Goal: Task Accomplishment & Management: Complete application form

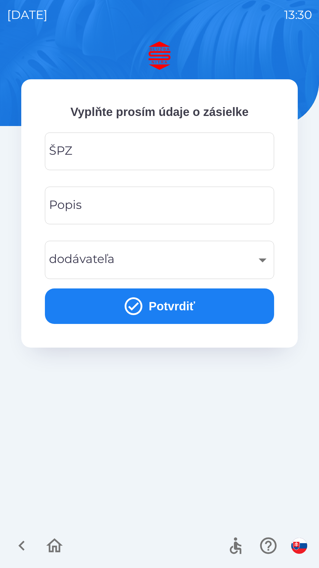
click at [163, 152] on input "ŠPZ" at bounding box center [159, 151] width 215 height 23
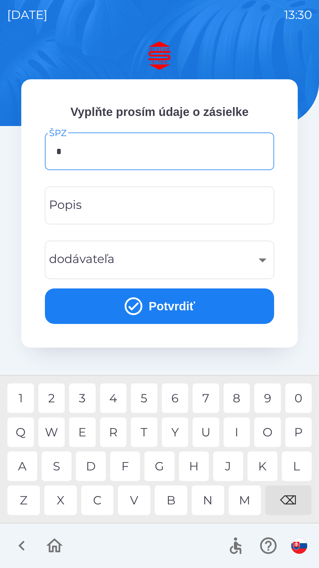
click at [145, 432] on div "T" at bounding box center [144, 432] width 27 height 30
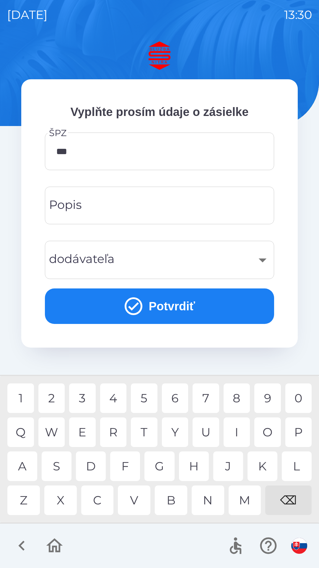
click at [114, 401] on div "4" at bounding box center [113, 398] width 27 height 30
click at [237, 396] on div "8" at bounding box center [237, 398] width 27 height 30
click at [301, 394] on div "0" at bounding box center [299, 398] width 27 height 30
type input "*******"
click at [295, 462] on div "L" at bounding box center [297, 466] width 30 height 30
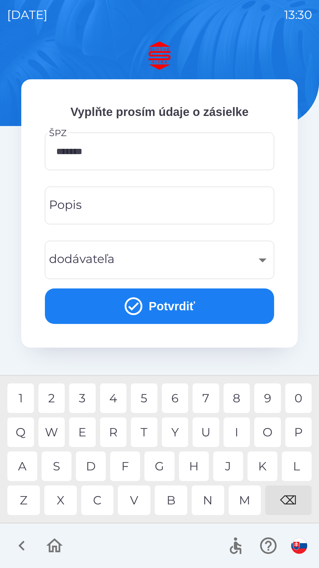
click at [265, 259] on div "​" at bounding box center [159, 260] width 215 height 24
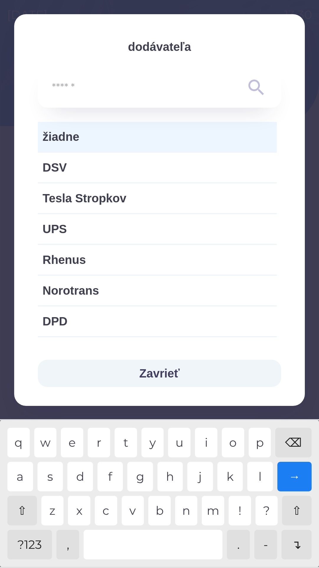
click at [184, 85] on input "text" at bounding box center [148, 88] width 192 height 16
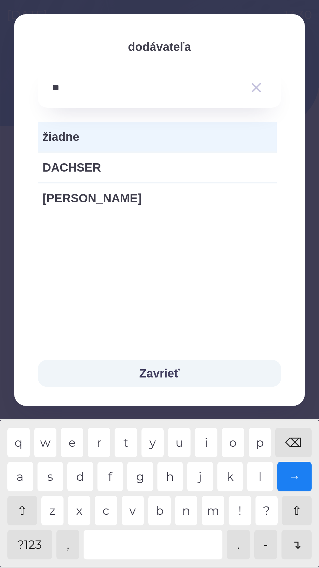
click at [163, 472] on div "h" at bounding box center [171, 476] width 26 height 30
type input "***"
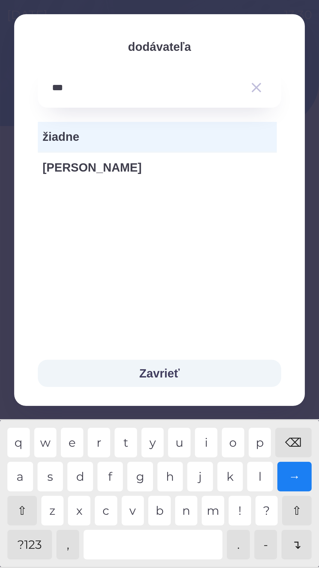
click at [101, 440] on div "r" at bounding box center [99, 442] width 22 height 30
click at [93, 170] on span "[PERSON_NAME]" at bounding box center [158, 167] width 230 height 18
type input "***"
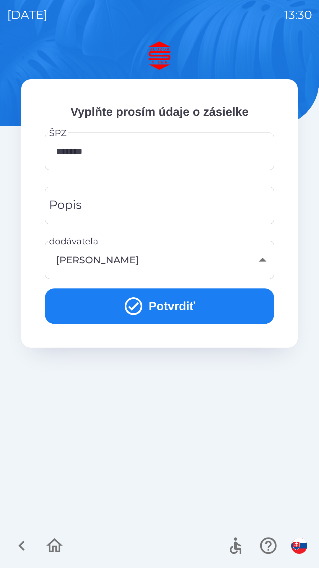
click at [181, 307] on button "Potvrdiť" at bounding box center [159, 305] width 229 height 35
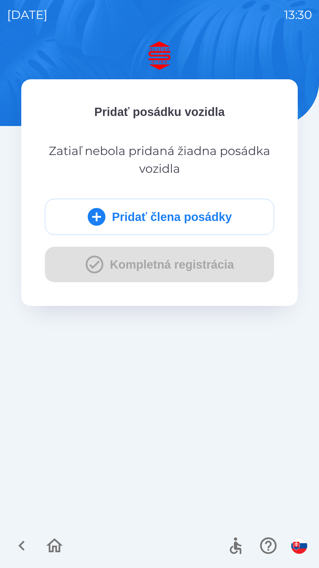
click at [173, 215] on button "Pridať člena posádky" at bounding box center [159, 217] width 229 height 36
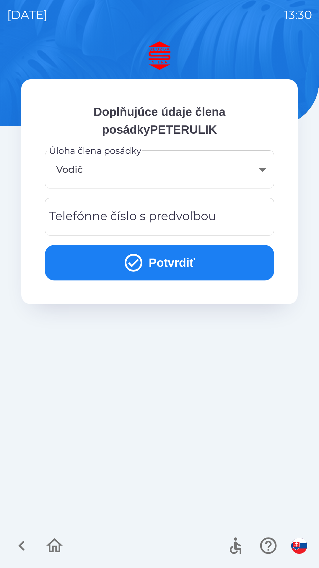
click at [190, 259] on button "Potvrdiť" at bounding box center [159, 262] width 229 height 35
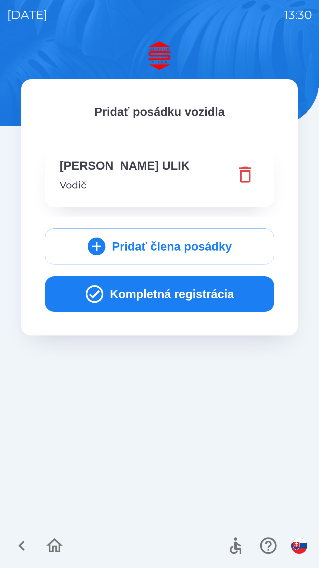
click at [207, 294] on button "Kompletná registrácia" at bounding box center [159, 293] width 229 height 35
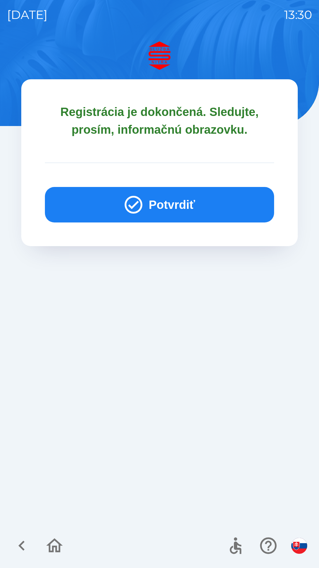
click at [188, 200] on button "Potvrdiť" at bounding box center [159, 204] width 229 height 35
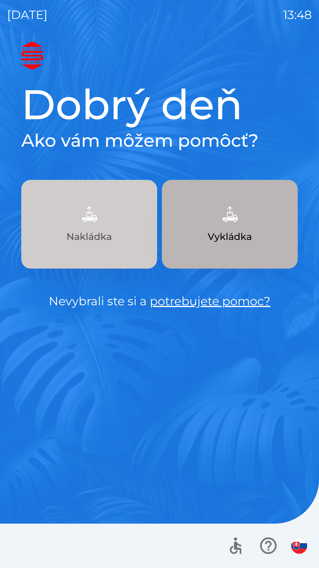
click at [104, 233] on p "Nakládka" at bounding box center [90, 236] width 46 height 14
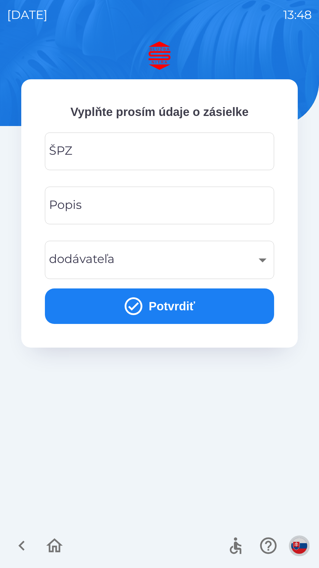
click at [302, 545] on img "button" at bounding box center [299, 545] width 16 height 16
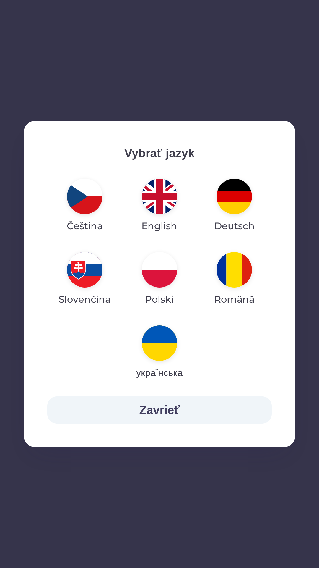
click at [159, 341] on img "button" at bounding box center [159, 342] width 35 height 35
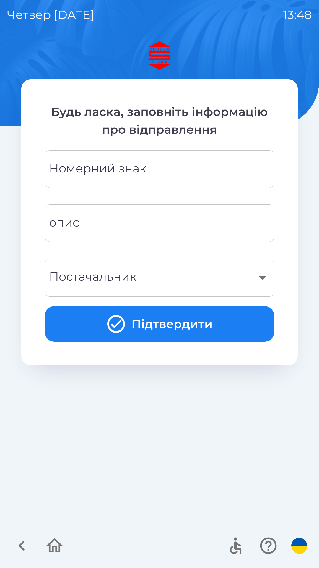
click at [130, 170] on div "Номерний знак Номерний знак" at bounding box center [159, 169] width 229 height 38
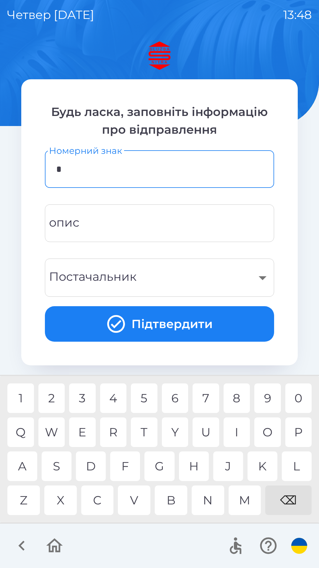
click at [54, 432] on div "W" at bounding box center [51, 432] width 27 height 30
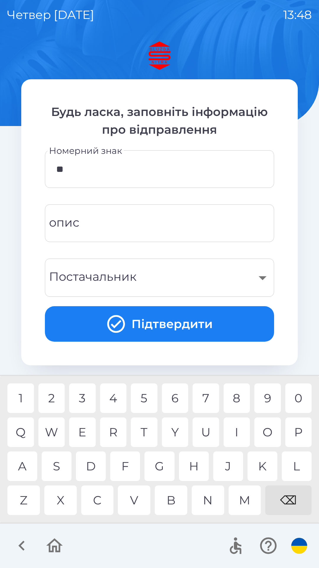
click at [163, 463] on div "G" at bounding box center [160, 466] width 30 height 30
click at [247, 497] on div "M" at bounding box center [245, 500] width 33 height 30
click at [22, 396] on div "1" at bounding box center [20, 398] width 27 height 30
type input "********"
click at [160, 468] on div "G" at bounding box center [160, 466] width 30 height 30
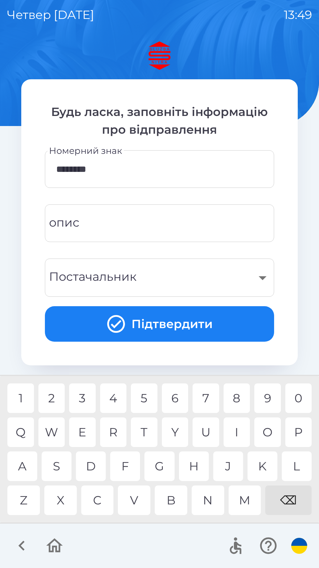
click at [257, 275] on div "​" at bounding box center [159, 277] width 215 height 24
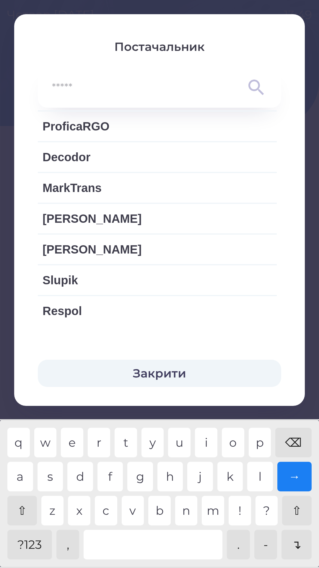
scroll to position [1220, 0]
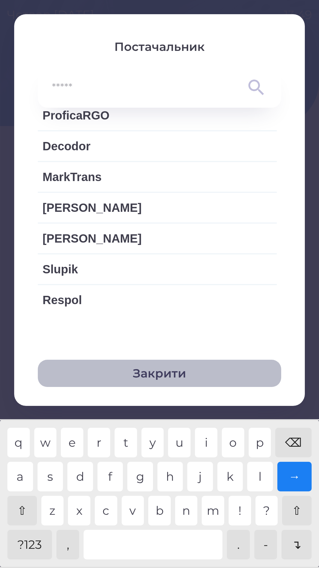
click at [157, 373] on button "Закрити" at bounding box center [160, 372] width 244 height 27
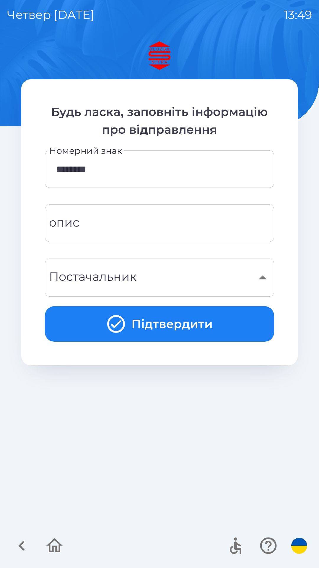
click at [299, 539] on img "button" at bounding box center [299, 545] width 16 height 16
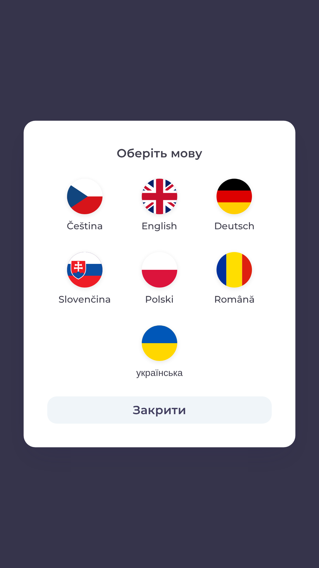
click at [161, 275] on img "button" at bounding box center [159, 269] width 35 height 35
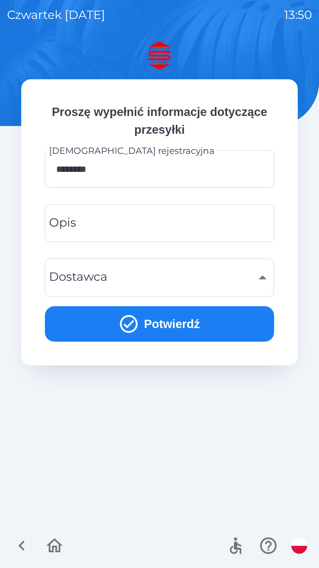
click at [99, 223] on input "Opis" at bounding box center [159, 222] width 215 height 23
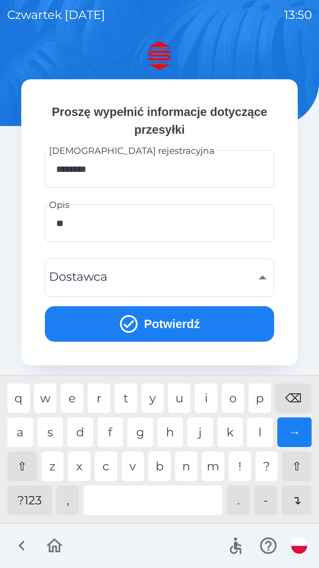
click at [125, 396] on div "t" at bounding box center [126, 398] width 22 height 30
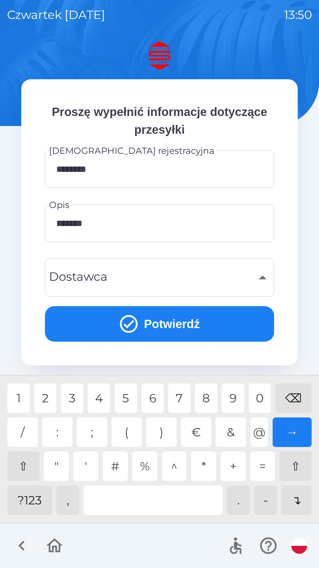
click at [73, 402] on div "3" at bounding box center [72, 398] width 22 height 30
type input "********"
click at [72, 404] on div "3" at bounding box center [72, 398] width 22 height 30
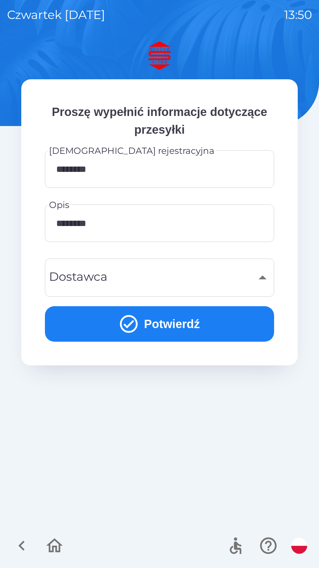
click at [264, 278] on div "​" at bounding box center [159, 277] width 215 height 24
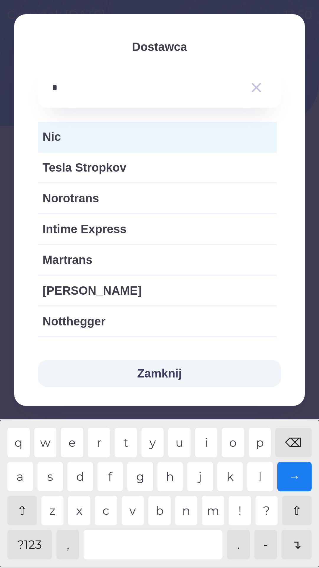
click at [128, 440] on div "t" at bounding box center [126, 442] width 22 height 30
click at [100, 444] on div "r" at bounding box center [99, 442] width 22 height 30
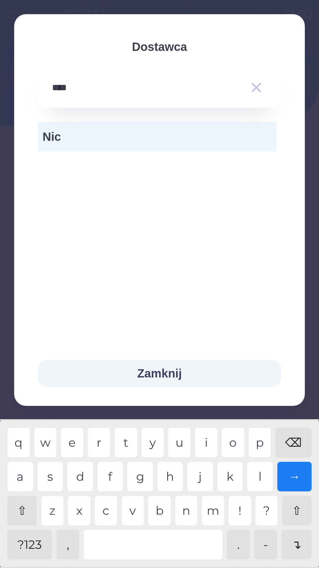
click at [185, 510] on div "n" at bounding box center [186, 510] width 22 height 30
type input "*"
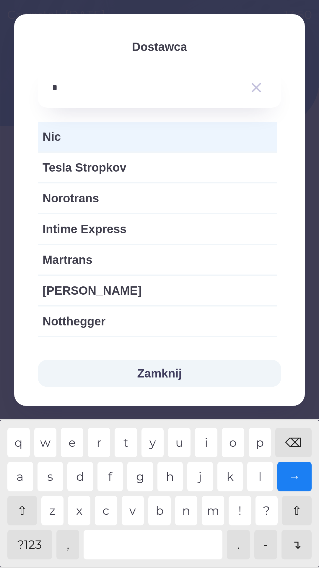
click at [295, 440] on div "⌫" at bounding box center [294, 442] width 36 height 30
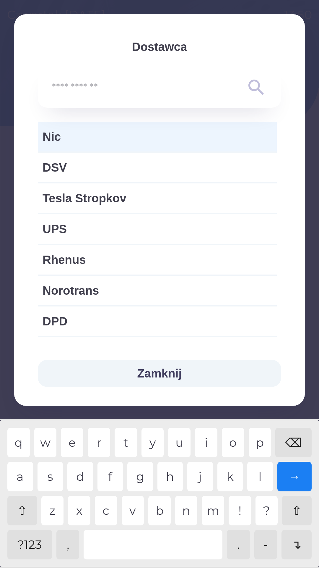
click at [296, 441] on div "⌫" at bounding box center [294, 442] width 36 height 30
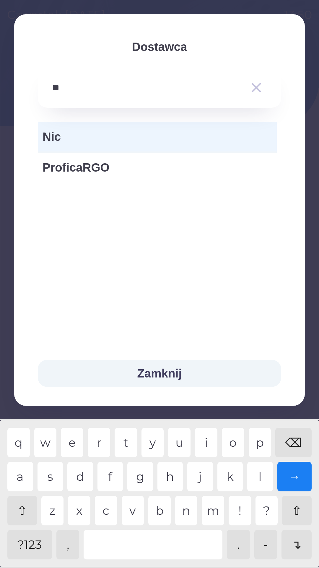
click at [207, 440] on div "i" at bounding box center [206, 442] width 22 height 30
type input "*"
click at [294, 434] on div "⌫" at bounding box center [294, 442] width 36 height 30
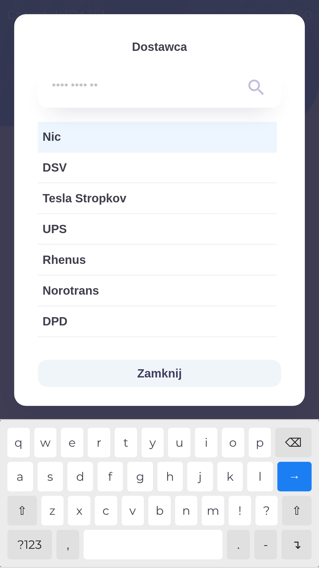
click at [294, 435] on div "⌫" at bounding box center [294, 442] width 36 height 30
click at [292, 437] on div "⌫" at bounding box center [294, 442] width 36 height 30
click at [292, 438] on div "⌫" at bounding box center [294, 442] width 36 height 30
click at [160, 371] on button "Zamknij" at bounding box center [160, 372] width 244 height 27
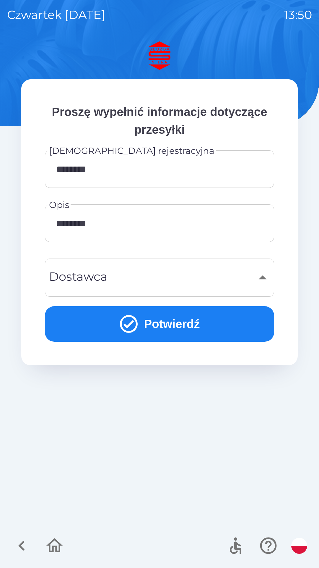
click at [158, 321] on button "Potwierdź" at bounding box center [159, 323] width 229 height 35
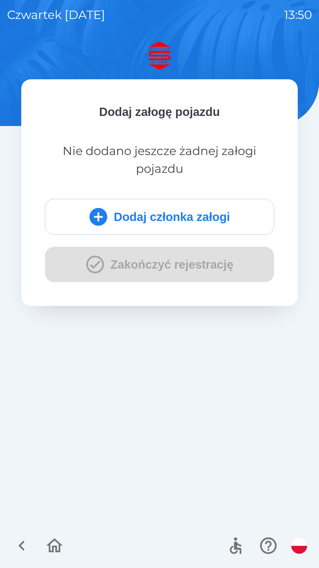
click at [302, 548] on img "button" at bounding box center [299, 545] width 16 height 16
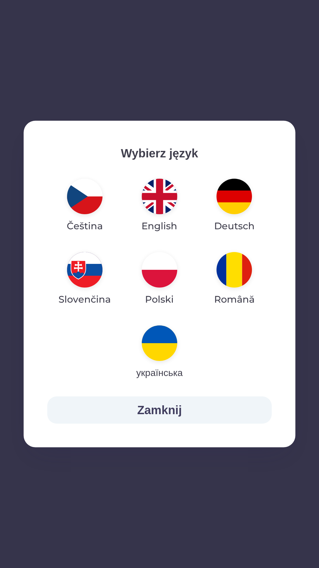
click at [159, 349] on img "button" at bounding box center [159, 342] width 35 height 35
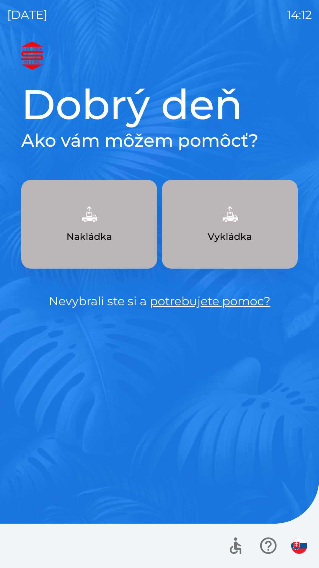
click at [232, 236] on p "Vykládka" at bounding box center [230, 236] width 44 height 14
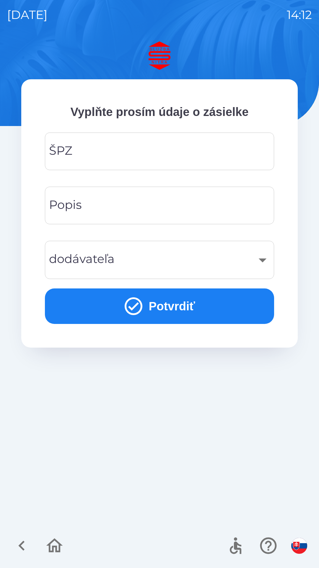
click at [134, 153] on input "ŠPZ" at bounding box center [159, 151] width 215 height 23
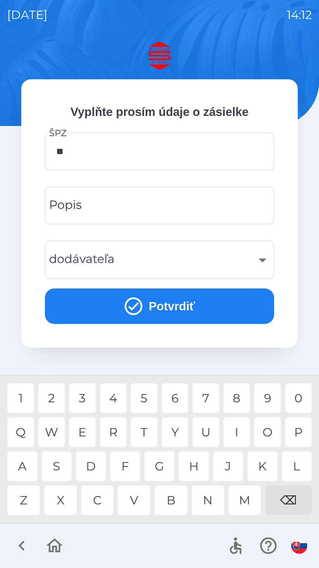
click at [114, 426] on div "R" at bounding box center [113, 432] width 27 height 30
click at [207, 397] on div "7" at bounding box center [206, 398] width 27 height 30
type input "*******"
click at [172, 210] on input "Popis" at bounding box center [159, 205] width 215 height 23
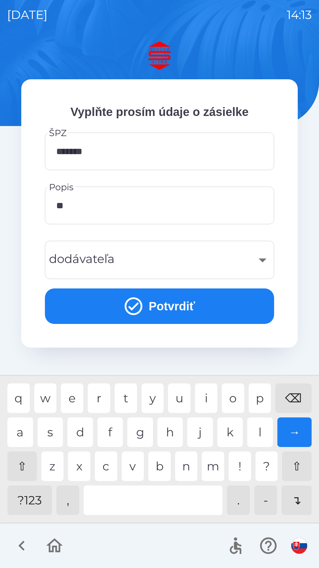
click at [262, 431] on div "l" at bounding box center [260, 432] width 26 height 30
type input "*"
click at [181, 406] on div "u" at bounding box center [179, 398] width 22 height 30
click at [76, 396] on div "e" at bounding box center [72, 398] width 22 height 30
type input "******"
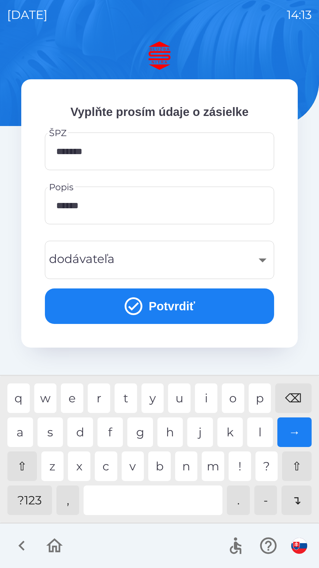
click at [163, 303] on button "Potvrdiť" at bounding box center [159, 305] width 229 height 35
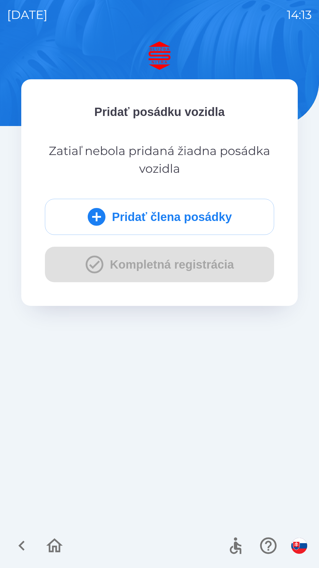
click at [181, 223] on button "Pridať člena posádky" at bounding box center [159, 217] width 229 height 36
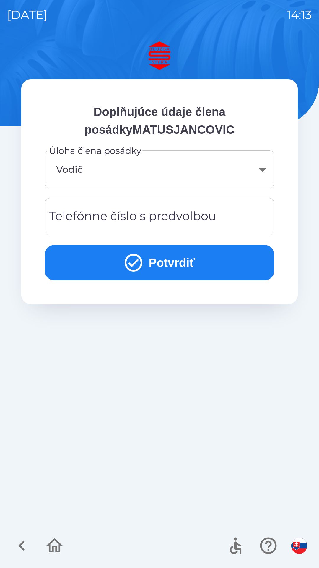
click at [168, 270] on button "Potvrdiť" at bounding box center [159, 262] width 229 height 35
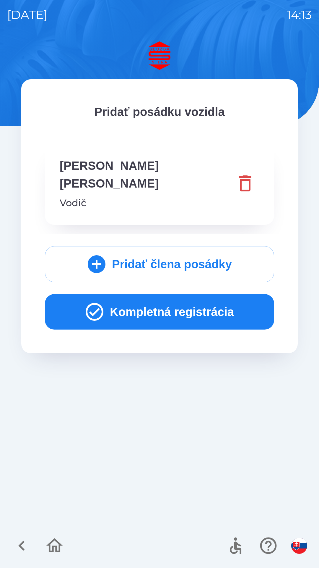
click at [187, 296] on button "Kompletná registrácia" at bounding box center [159, 311] width 229 height 35
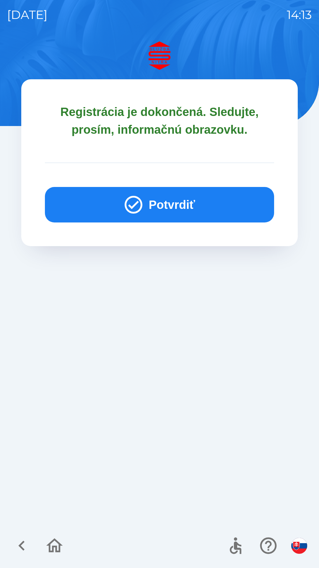
click at [192, 203] on button "Potvrdiť" at bounding box center [159, 204] width 229 height 35
